Goal: Navigation & Orientation: Find specific page/section

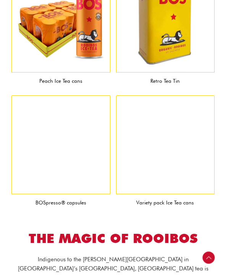
scroll to position [828, 0]
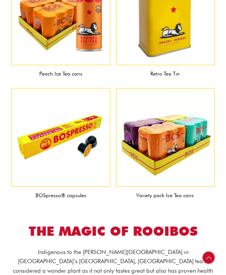
click at [53, 140] on img at bounding box center [60, 137] width 99 height 99
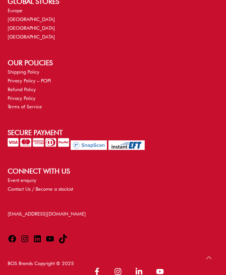
scroll to position [2038, 0]
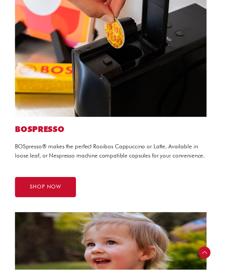
scroll to position [1773, 0]
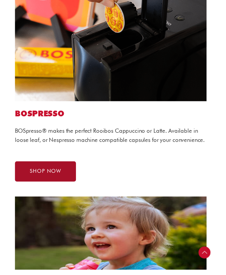
click at [53, 172] on span "SHOP NOW" at bounding box center [47, 174] width 32 height 5
